Goal: Obtain resource: Download file/media

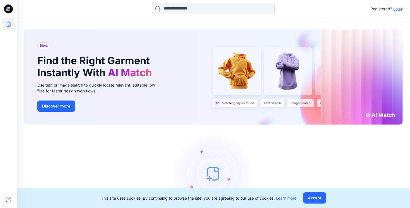
click at [402, 9] on p "Login" at bounding box center [399, 9] width 10 height 6
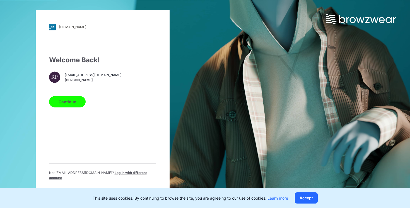
click at [59, 107] on button "Continue" at bounding box center [67, 101] width 37 height 11
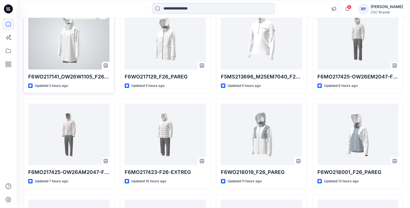
scroll to position [230, 0]
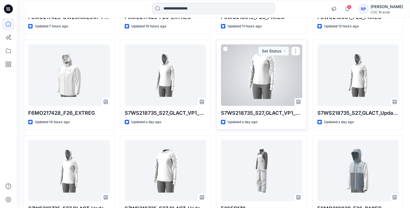
click at [264, 71] on div at bounding box center [262, 74] width 82 height 61
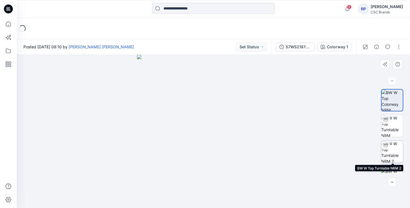
click at [393, 150] on img at bounding box center [393, 152] width 22 height 22
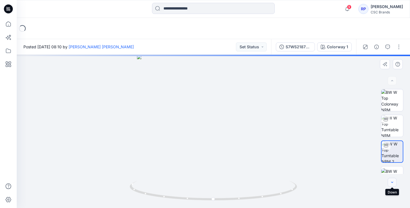
click at [394, 181] on icon "button" at bounding box center [392, 182] width 4 height 4
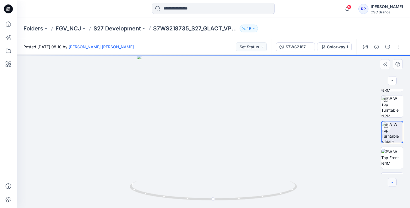
scroll to position [22, 0]
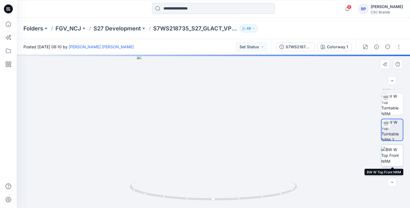
click at [394, 157] on img at bounding box center [393, 156] width 22 height 18
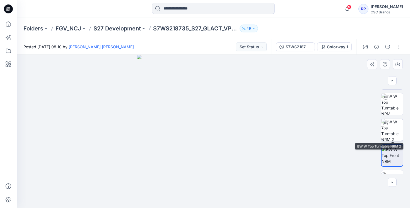
click at [389, 136] on img at bounding box center [393, 130] width 22 height 22
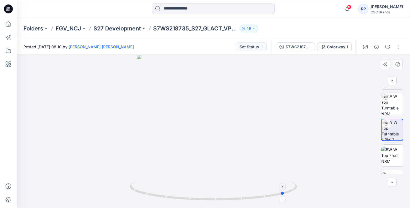
drag, startPoint x: 214, startPoint y: 197, endPoint x: 286, endPoint y: 192, distance: 71.9
click at [286, 192] on icon at bounding box center [214, 191] width 169 height 21
drag, startPoint x: 192, startPoint y: 197, endPoint x: 304, endPoint y: 204, distance: 112.5
click at [305, 204] on div at bounding box center [214, 131] width 394 height 153
drag, startPoint x: 230, startPoint y: 199, endPoint x: 190, endPoint y: 142, distance: 68.9
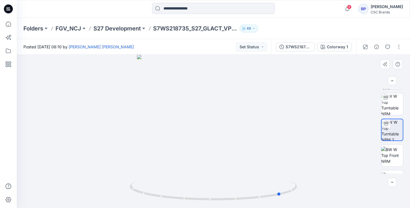
click at [190, 142] on div at bounding box center [214, 131] width 394 height 153
click at [353, 9] on icon "button" at bounding box center [347, 8] width 11 height 11
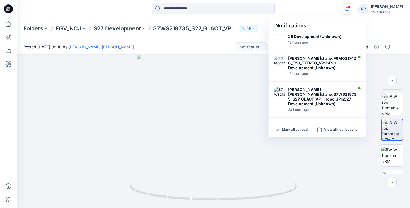
scroll to position [272, 0]
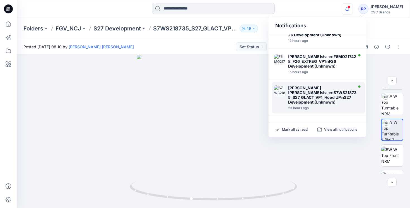
click at [313, 96] on strong "S27 Development (Unknown)" at bounding box center [319, 99] width 63 height 9
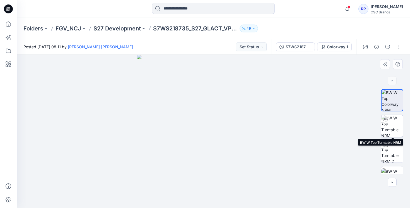
click at [386, 122] on div at bounding box center [386, 119] width 9 height 9
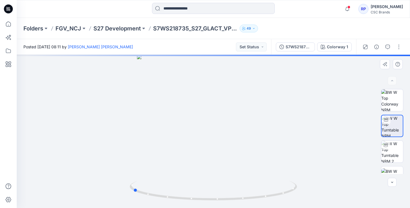
drag, startPoint x: 214, startPoint y: 199, endPoint x: 123, endPoint y: 197, distance: 90.5
click at [123, 197] on div at bounding box center [214, 131] width 394 height 153
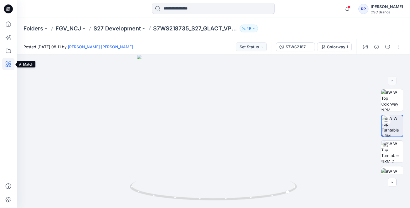
click at [8, 62] on icon at bounding box center [8, 64] width 12 height 12
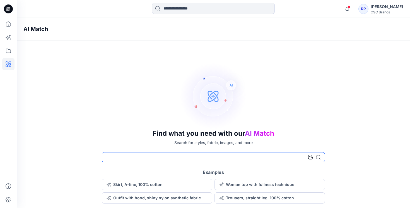
click at [132, 159] on input at bounding box center [213, 157] width 223 height 10
click at [310, 159] on icon at bounding box center [310, 157] width 4 height 4
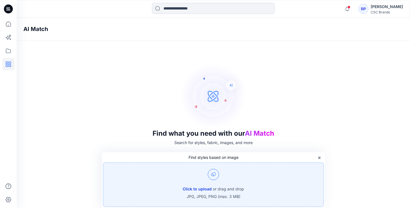
click at [193, 186] on button "Click to upload" at bounding box center [197, 189] width 29 height 7
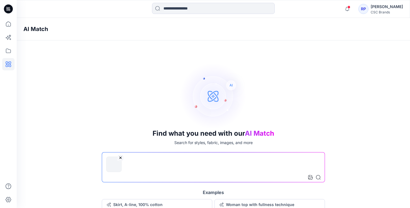
scroll to position [16, 0]
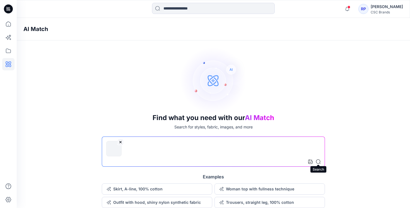
click at [319, 162] on icon at bounding box center [318, 161] width 4 height 4
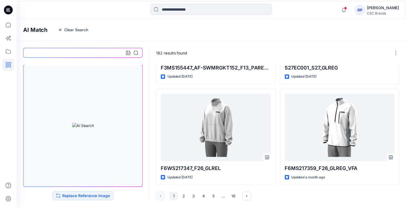
scroll to position [476, 0]
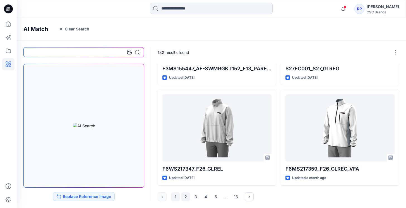
click at [188, 196] on button "2" at bounding box center [185, 196] width 9 height 9
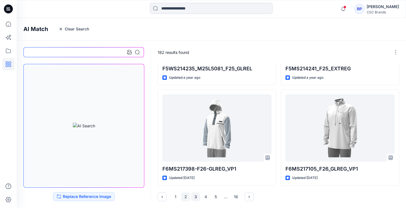
click at [197, 196] on button "3" at bounding box center [195, 196] width 9 height 9
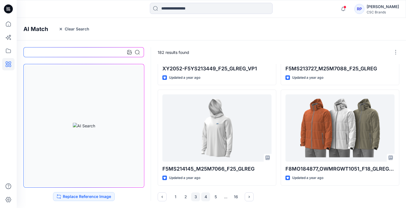
click at [205, 197] on button "4" at bounding box center [205, 196] width 9 height 9
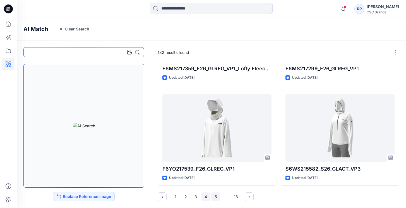
click at [216, 196] on button "5" at bounding box center [215, 196] width 9 height 9
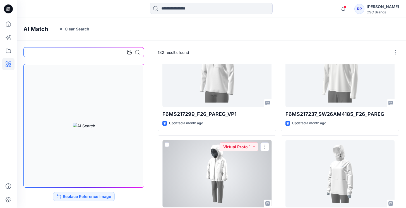
scroll to position [230, 0]
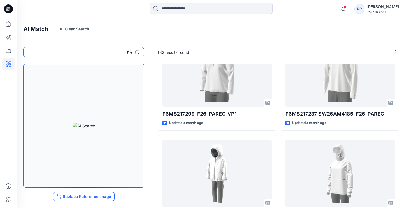
click at [88, 195] on button "Replace Reference Image" at bounding box center [84, 196] width 62 height 9
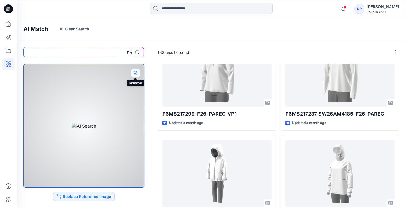
click at [135, 75] on icon "button" at bounding box center [135, 73] width 4 height 3
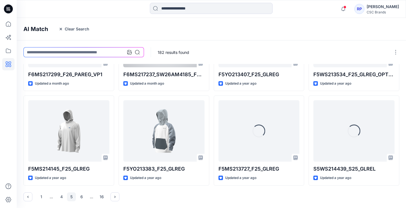
scroll to position [157, 0]
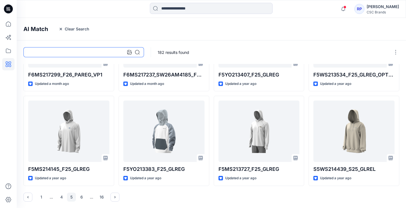
click at [61, 53] on input at bounding box center [83, 52] width 121 height 10
type input "**********"
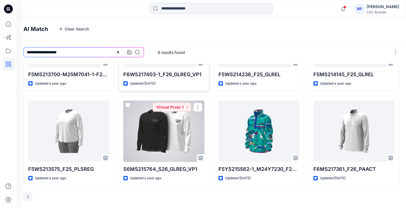
scroll to position [63, 0]
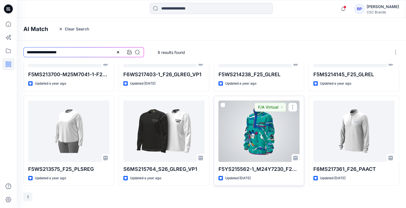
click at [249, 134] on div at bounding box center [259, 131] width 81 height 61
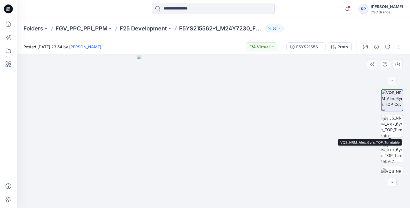
click at [382, 131] on img at bounding box center [393, 126] width 22 height 22
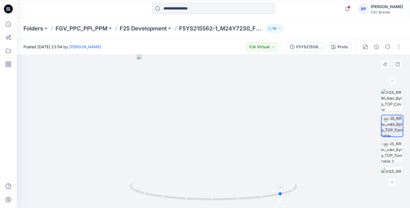
drag, startPoint x: 213, startPoint y: 199, endPoint x: 282, endPoint y: 182, distance: 71.5
click at [282, 183] on icon at bounding box center [214, 191] width 169 height 21
click at [389, 153] on img at bounding box center [393, 152] width 22 height 22
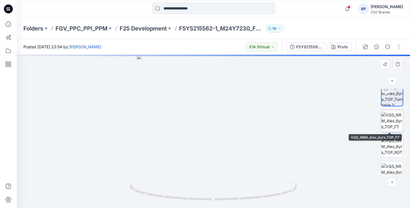
click at [396, 123] on img at bounding box center [393, 121] width 22 height 18
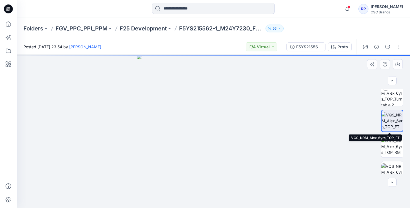
scroll to position [56, 0]
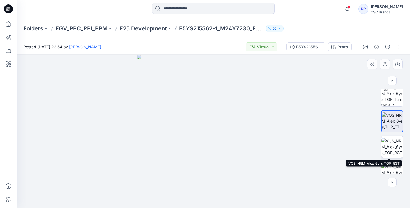
click at [385, 141] on img at bounding box center [393, 147] width 22 height 18
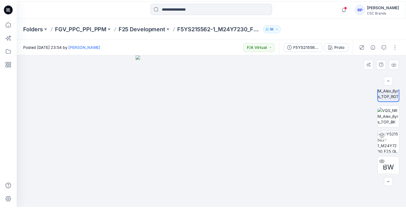
scroll to position [117, 0]
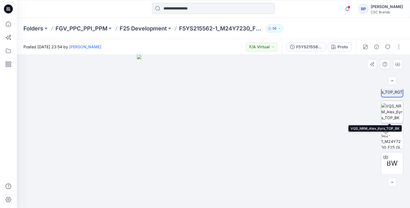
click at [391, 118] on img at bounding box center [393, 112] width 22 height 18
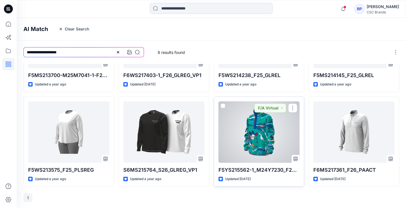
scroll to position [63, 0]
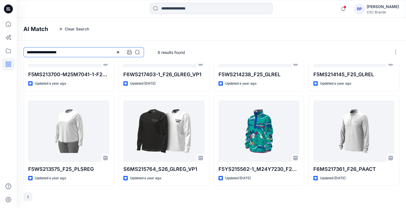
drag, startPoint x: 77, startPoint y: 51, endPoint x: 0, endPoint y: 49, distance: 77.3
click at [0, 49] on div "Notifications Md [PERSON_NAME] shared F6WO217141_OW26W1105_F26_GLREG_VFA in F26…" at bounding box center [203, 72] width 406 height 271
type input "*********"
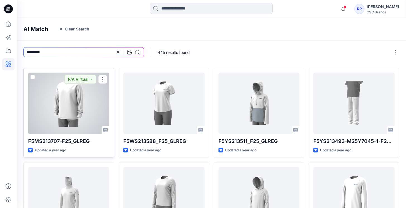
scroll to position [157, 0]
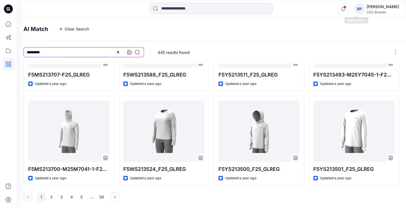
click at [349, 7] on icon "button" at bounding box center [343, 8] width 11 height 11
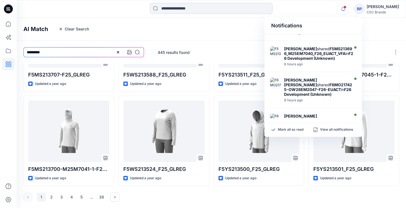
scroll to position [0, 0]
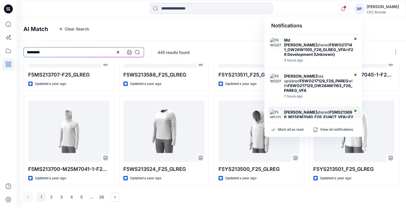
click at [314, 112] on div "[PERSON_NAME] shared F5MS213696_M25EM7040_F26_EUACT_VFA in F26 Development (Unk…" at bounding box center [318, 117] width 69 height 14
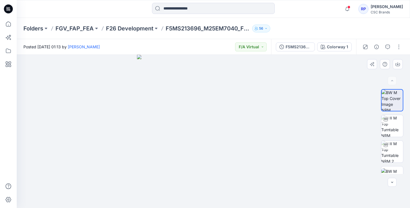
click at [217, 138] on img at bounding box center [213, 131] width 153 height 153
click at [391, 121] on img at bounding box center [393, 126] width 22 height 22
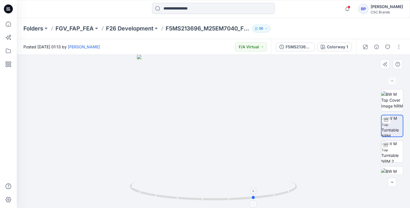
drag, startPoint x: 214, startPoint y: 201, endPoint x: 255, endPoint y: 193, distance: 41.7
click at [255, 193] on icon at bounding box center [214, 191] width 169 height 21
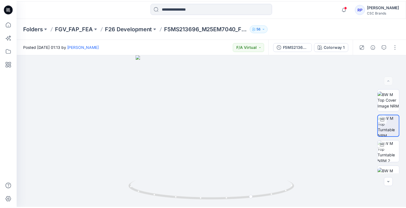
scroll to position [157, 0]
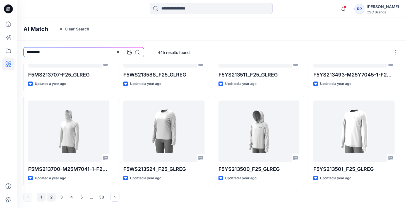
click at [53, 194] on button "2" at bounding box center [51, 197] width 9 height 9
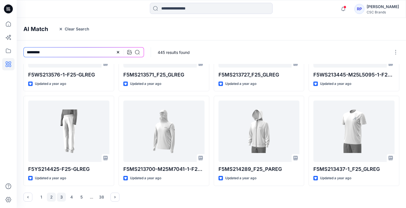
click at [61, 198] on button "3" at bounding box center [61, 197] width 9 height 9
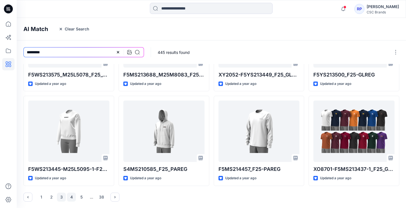
click at [71, 197] on button "4" at bounding box center [71, 197] width 9 height 9
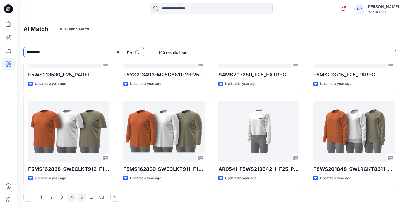
click at [80, 196] on button "5" at bounding box center [81, 197] width 9 height 9
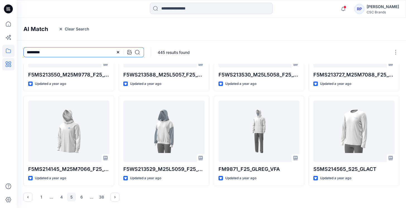
drag, startPoint x: 80, startPoint y: 53, endPoint x: 8, endPoint y: 51, distance: 71.5
click at [8, 51] on div "Notifications Md [PERSON_NAME] shared F6WO217141_OW26W1105_F26_GLREG_VFA in F26…" at bounding box center [203, 25] width 406 height 365
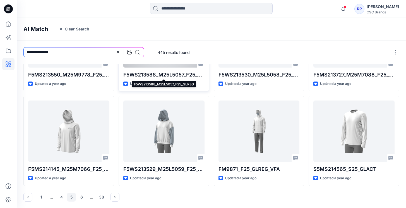
type input "**********"
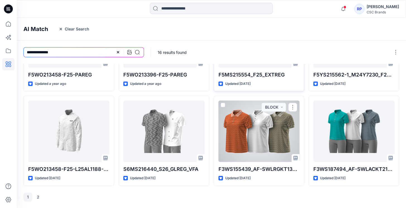
scroll to position [0, 0]
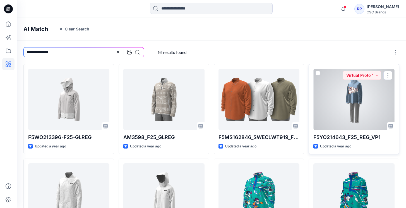
click at [349, 111] on div at bounding box center [354, 99] width 81 height 61
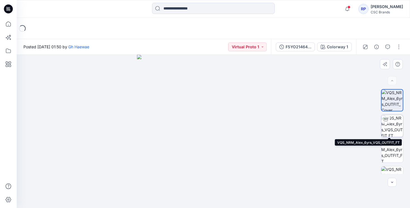
click at [397, 126] on img at bounding box center [393, 126] width 22 height 22
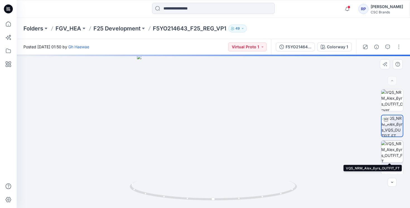
click at [394, 143] on img at bounding box center [393, 152] width 22 height 22
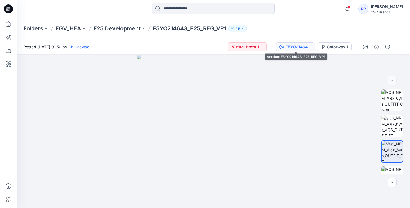
click at [296, 47] on div "F5YO214643_F25_REG_VP1" at bounding box center [299, 47] width 26 height 6
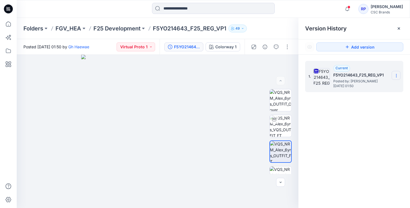
click at [400, 76] on section at bounding box center [396, 75] width 9 height 9
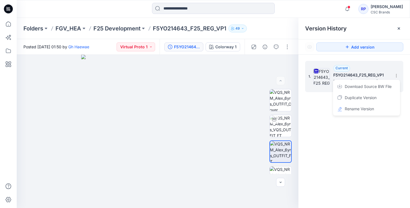
click at [376, 87] on span "Download Source BW File" at bounding box center [368, 86] width 47 height 7
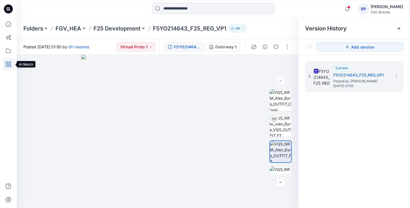
click at [12, 61] on icon at bounding box center [8, 64] width 12 height 12
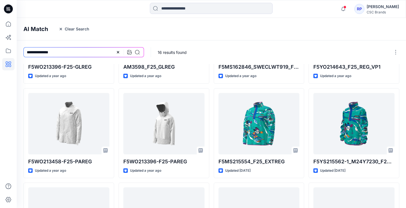
scroll to position [76, 0]
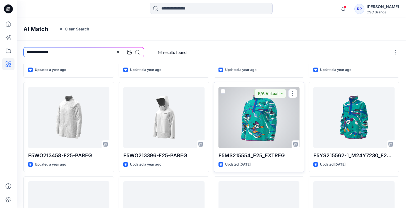
click at [261, 127] on div at bounding box center [259, 117] width 81 height 61
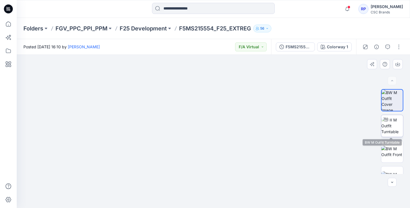
click at [392, 126] on img at bounding box center [393, 126] width 22 height 18
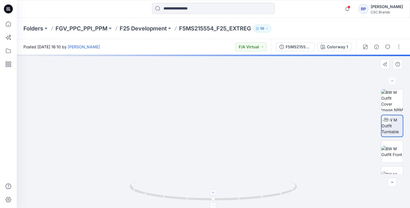
click at [214, 191] on foreignobject at bounding box center [213, 192] width 6 height 6
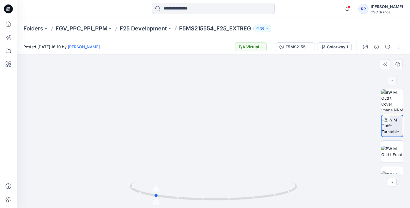
drag, startPoint x: 217, startPoint y: 200, endPoint x: 155, endPoint y: 199, distance: 62.5
click at [155, 199] on icon at bounding box center [214, 191] width 169 height 21
drag, startPoint x: 219, startPoint y: 199, endPoint x: 257, endPoint y: 187, distance: 39.2
click at [257, 187] on icon at bounding box center [214, 191] width 169 height 21
click at [189, 205] on icon at bounding box center [189, 204] width 3 height 3
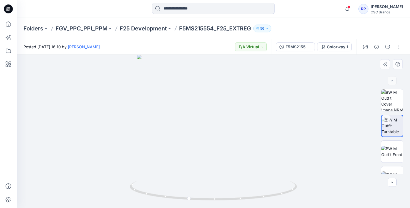
click at [214, 109] on div at bounding box center [214, 131] width 394 height 153
click at [190, 193] on icon at bounding box center [189, 191] width 3 height 3
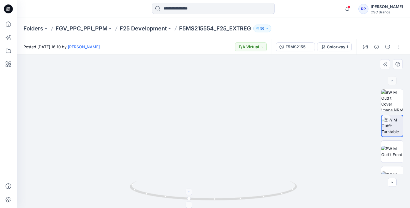
click at [190, 193] on icon at bounding box center [189, 191] width 3 height 3
click at [310, 49] on div "F5MS215554_M25S6827_F25_EXTREG_VFA" at bounding box center [299, 47] width 26 height 6
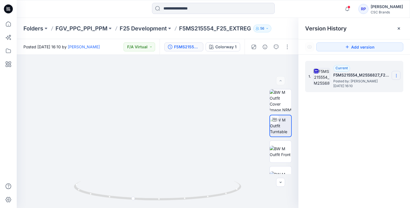
click at [393, 76] on section at bounding box center [396, 75] width 9 height 9
click at [375, 88] on span "Download Source BW File" at bounding box center [368, 86] width 47 height 7
click at [133, 204] on icon at bounding box center [133, 204] width 3 height 3
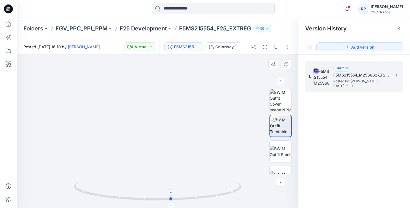
drag, startPoint x: 132, startPoint y: 198, endPoint x: 169, endPoint y: 199, distance: 37.1
click at [171, 200] on circle at bounding box center [171, 198] width 3 height 3
click at [171, 205] on icon at bounding box center [170, 205] width 3 height 3
click at [170, 197] on icon at bounding box center [158, 191] width 169 height 21
